Goal: Task Accomplishment & Management: Manage account settings

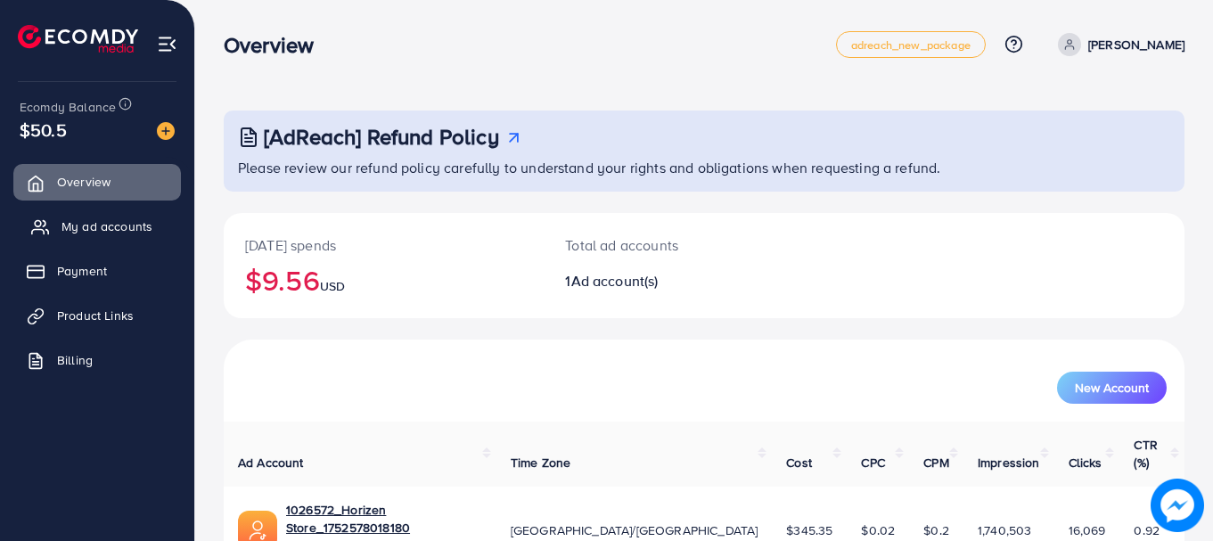
click at [118, 229] on span "My ad accounts" at bounding box center [106, 226] width 91 height 18
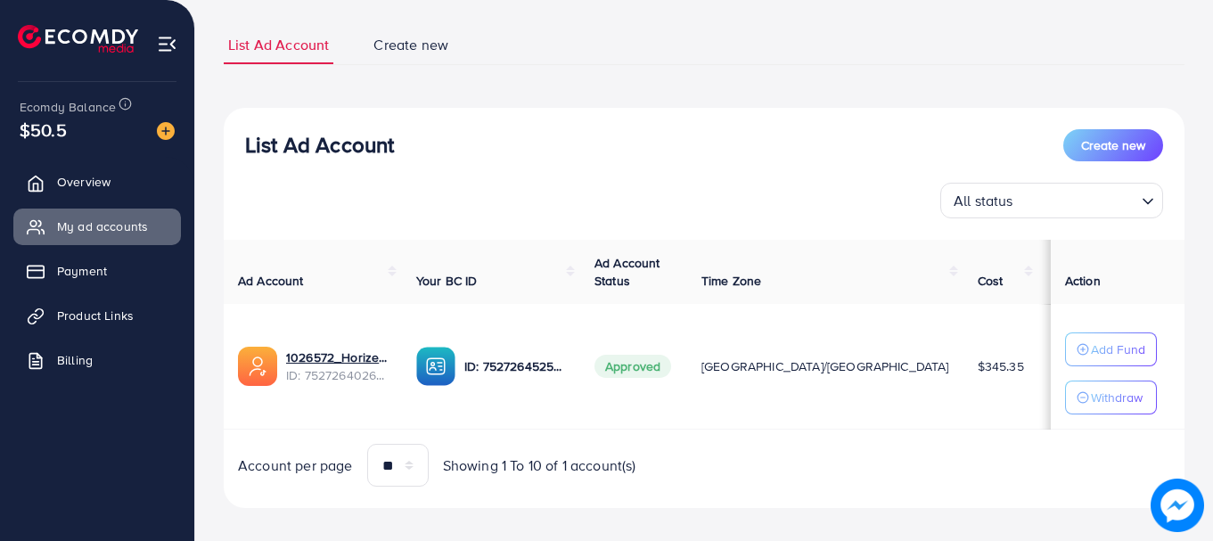
scroll to position [123, 0]
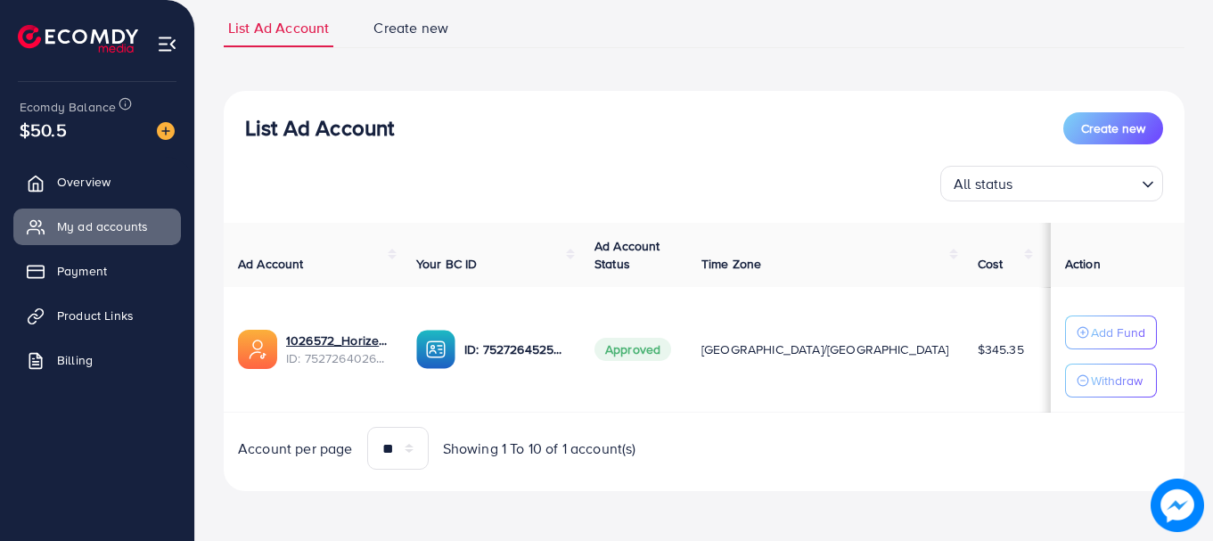
click at [978, 352] on span "$345.35" at bounding box center [1001, 349] width 46 height 18
click at [978, 355] on span "$345.35" at bounding box center [1001, 349] width 46 height 18
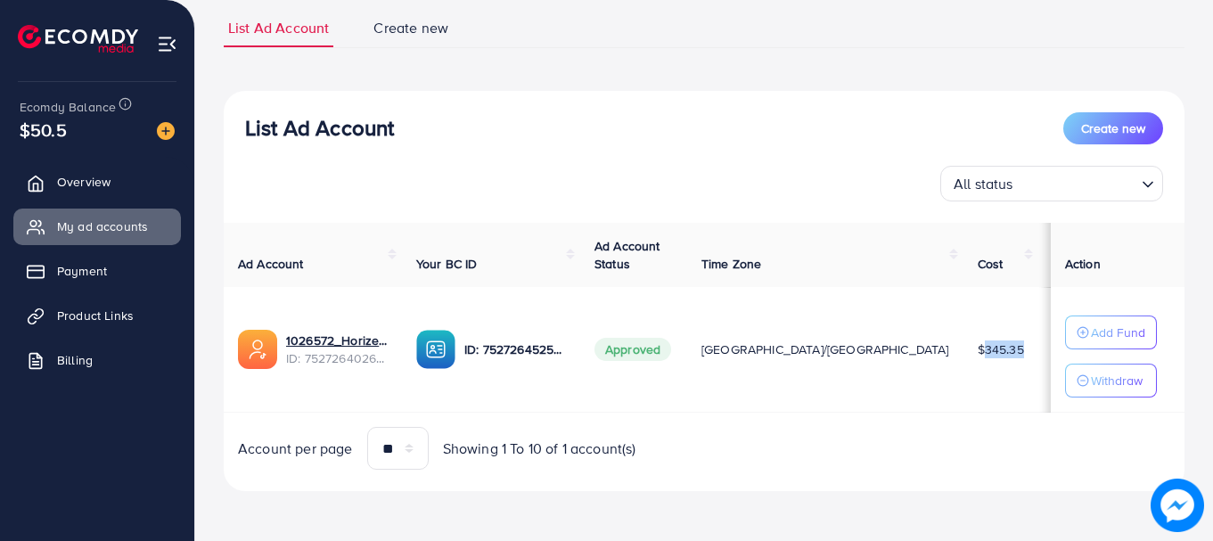
click at [963, 388] on td "$345.35" at bounding box center [1000, 350] width 75 height 126
click at [978, 355] on span "$345.35" at bounding box center [1001, 349] width 46 height 18
click at [908, 430] on div "Account per page ** ** ** *** Showing 1 To 10 of 1 account(s)" at bounding box center [703, 448] width 989 height 43
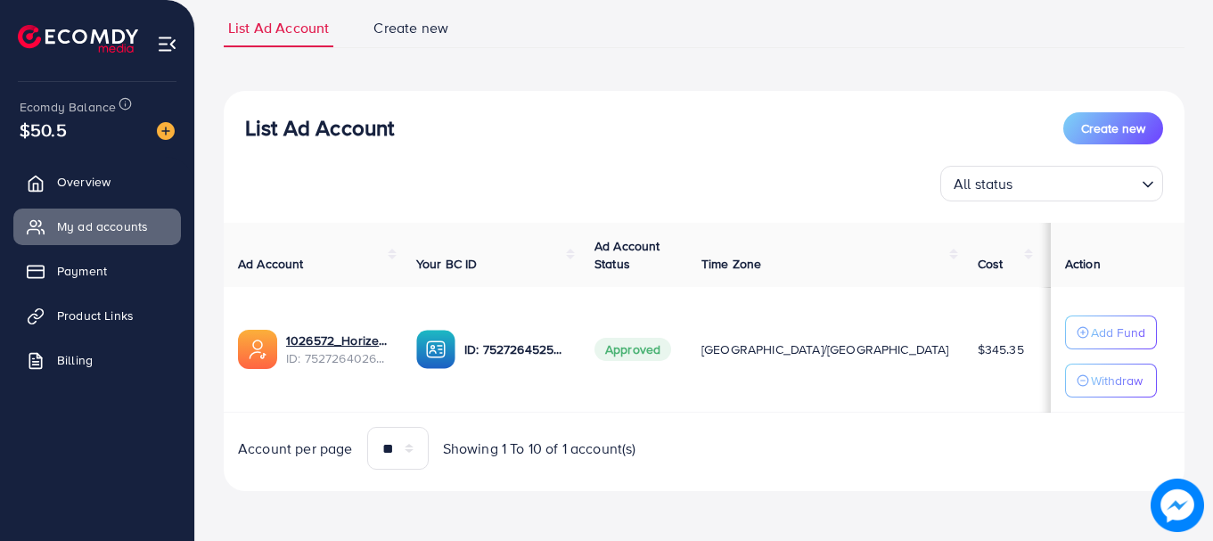
click at [978, 356] on span "$345.35" at bounding box center [1001, 349] width 46 height 18
click at [923, 446] on div "Account per page ** ** ** *** Showing 1 To 10 of 1 account(s)" at bounding box center [703, 448] width 989 height 43
click at [108, 182] on span "Overview" at bounding box center [87, 182] width 53 height 18
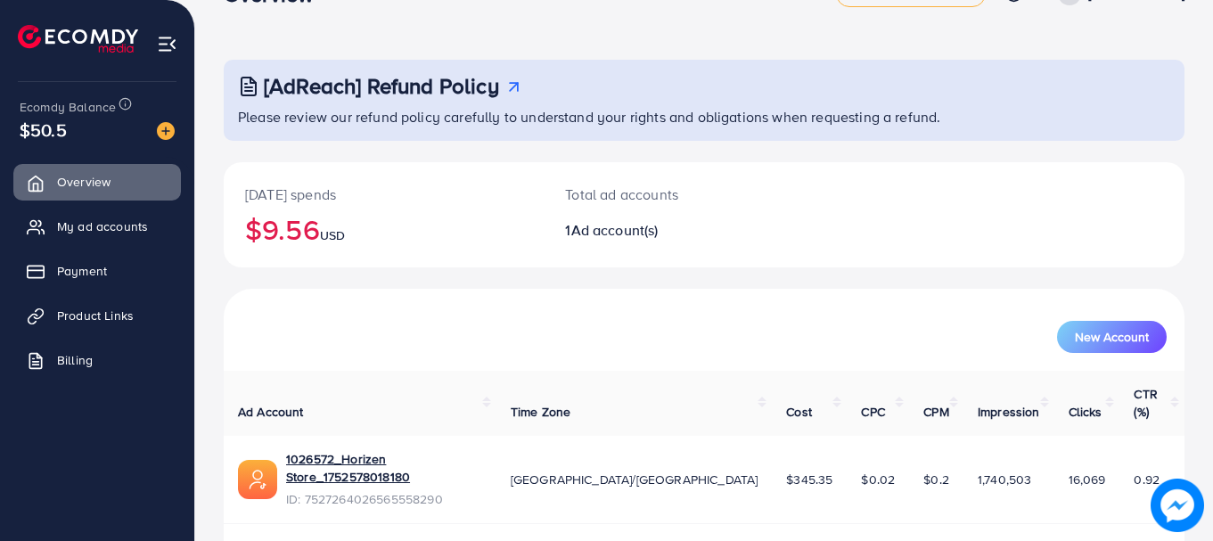
scroll to position [72, 0]
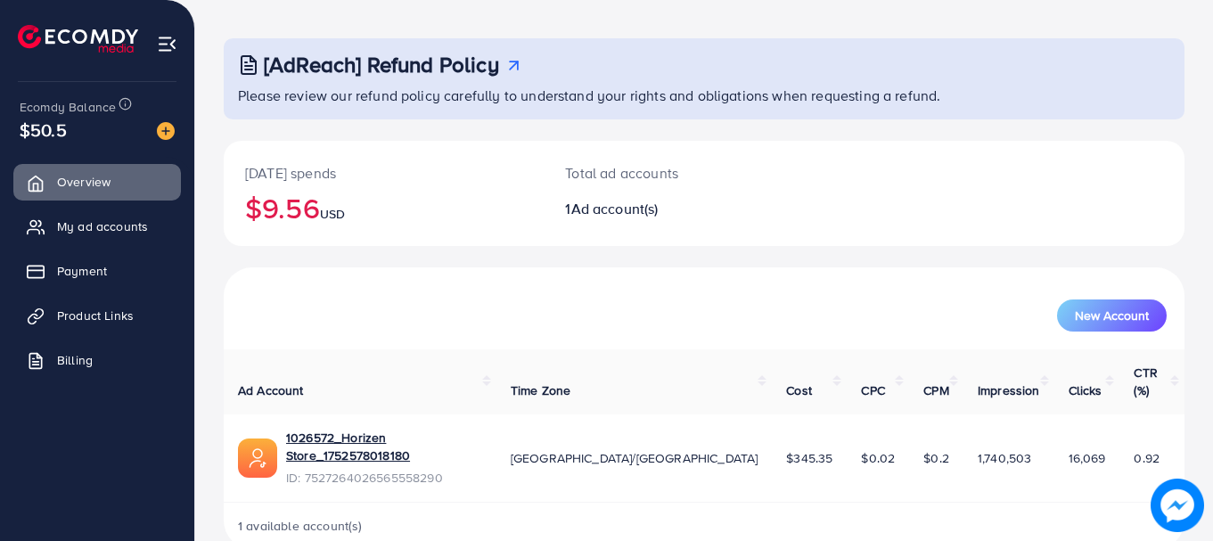
click at [271, 211] on h2 "$9.56 USD" at bounding box center [383, 208] width 277 height 34
click at [331, 209] on span "USD" at bounding box center [332, 214] width 25 height 18
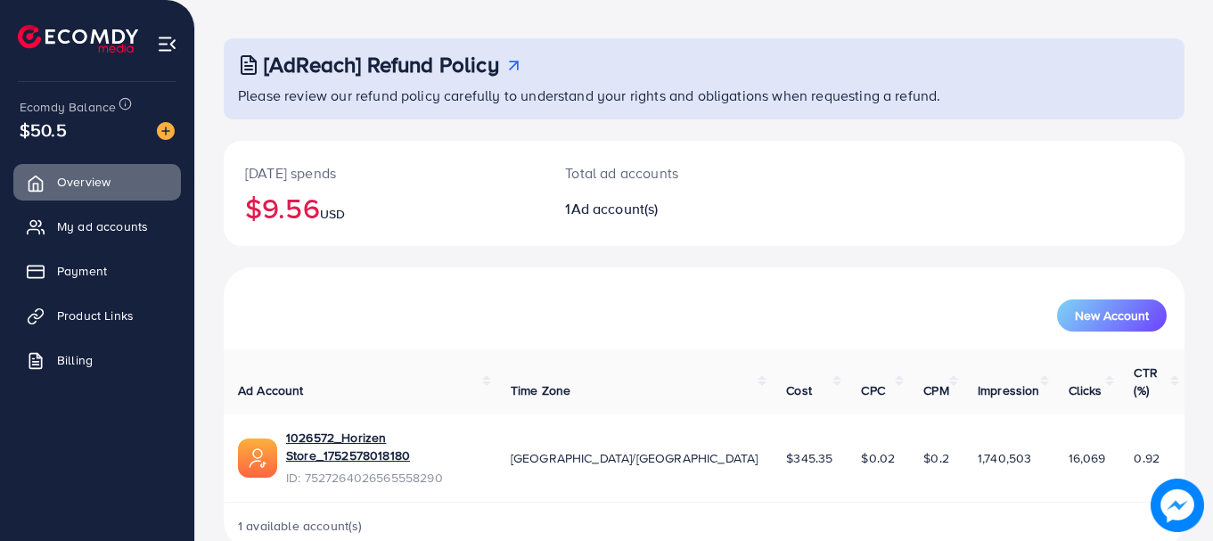
click at [331, 209] on span "USD" at bounding box center [332, 214] width 25 height 18
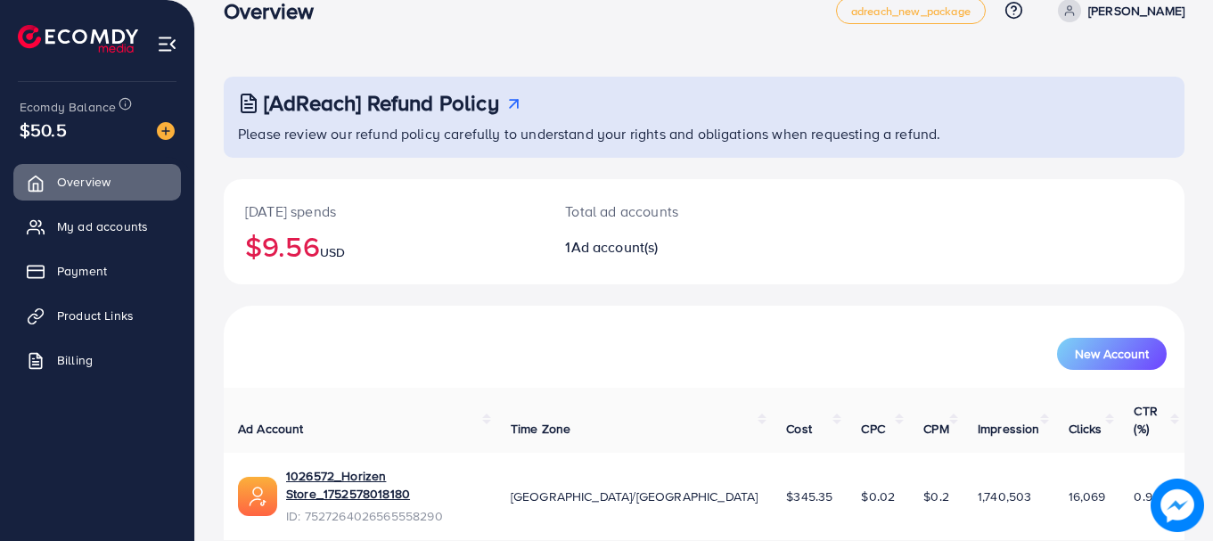
scroll to position [0, 0]
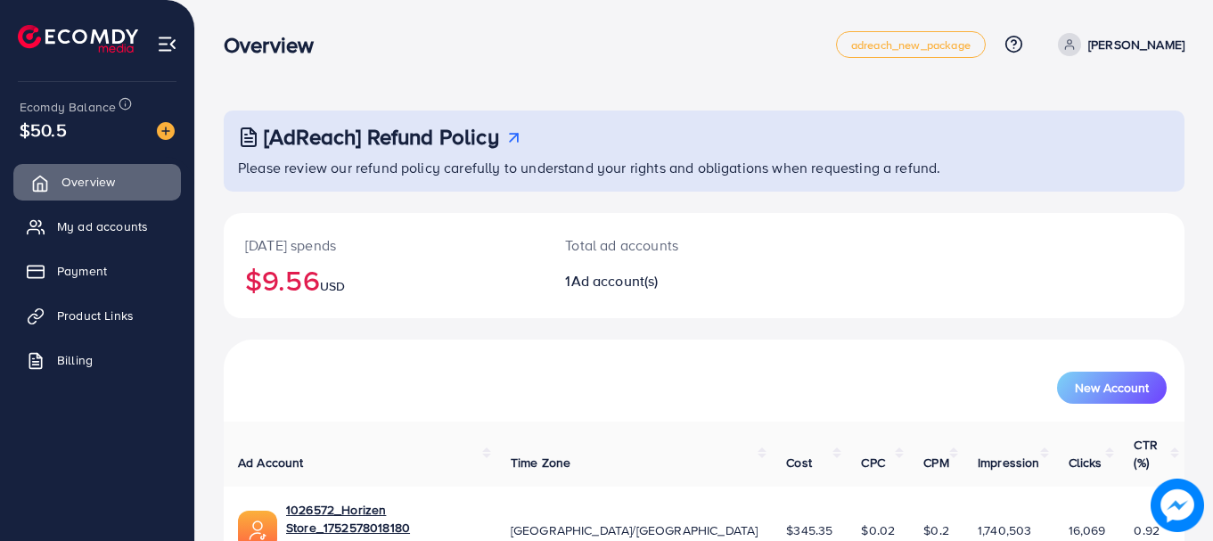
click at [78, 168] on link "Overview" at bounding box center [97, 182] width 168 height 36
